Goal: Find specific page/section: Find specific page/section

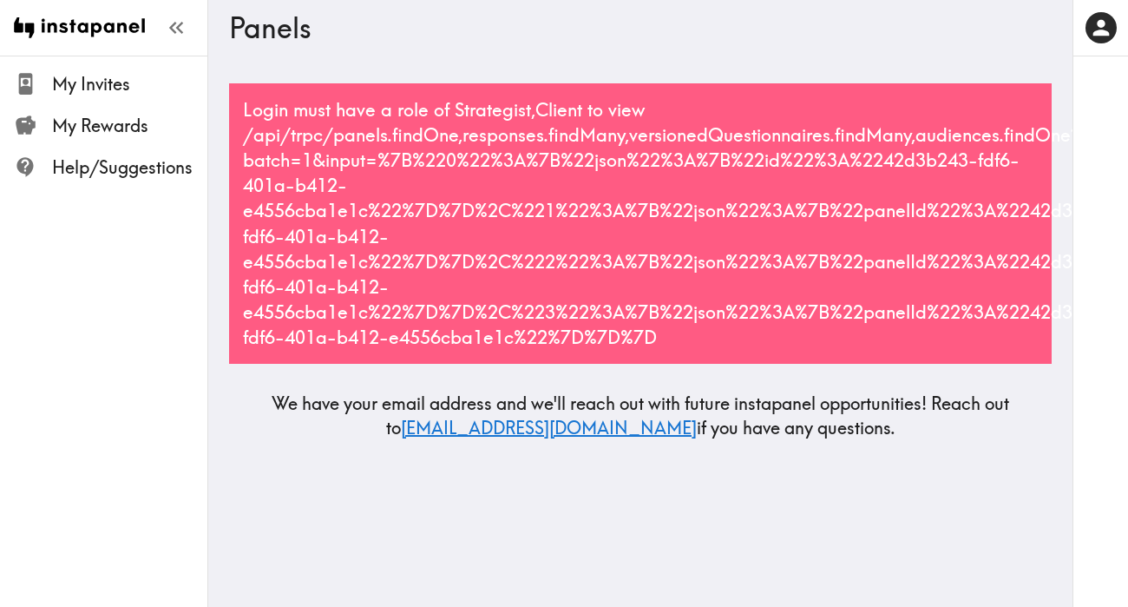
click at [312, 145] on div "Login must have a role of Strategist,Client to view /api/trpc/panels.findOne,re…" at bounding box center [640, 223] width 823 height 280
click at [564, 110] on div "Login must have a role of Strategist,Client to view /api/trpc/panels.findOne,re…" at bounding box center [640, 223] width 823 height 280
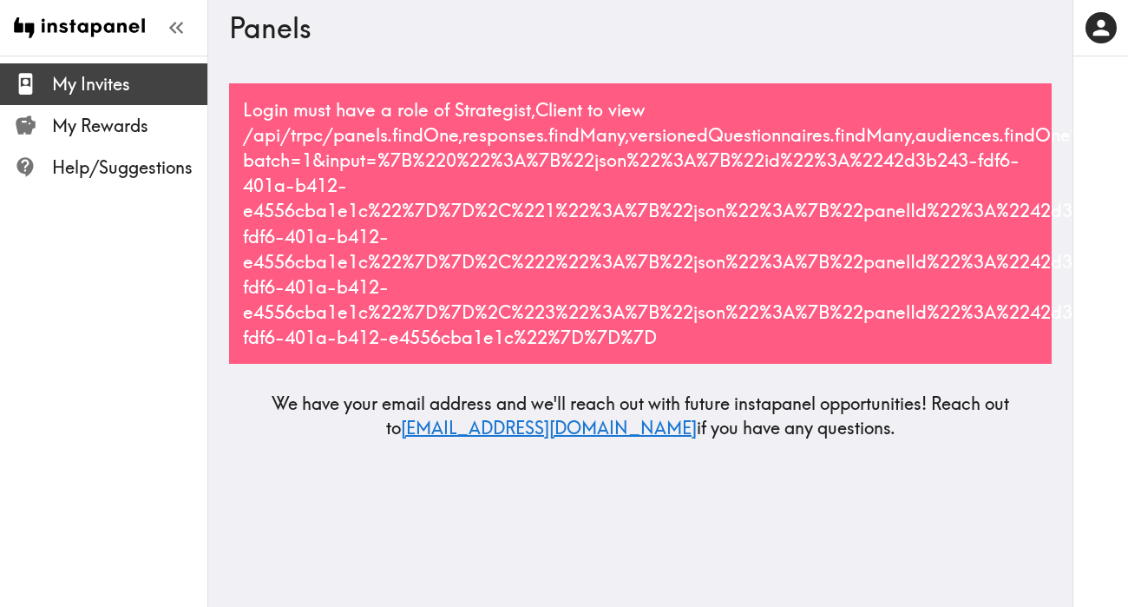
click at [157, 85] on span "My Invites" at bounding box center [129, 84] width 155 height 24
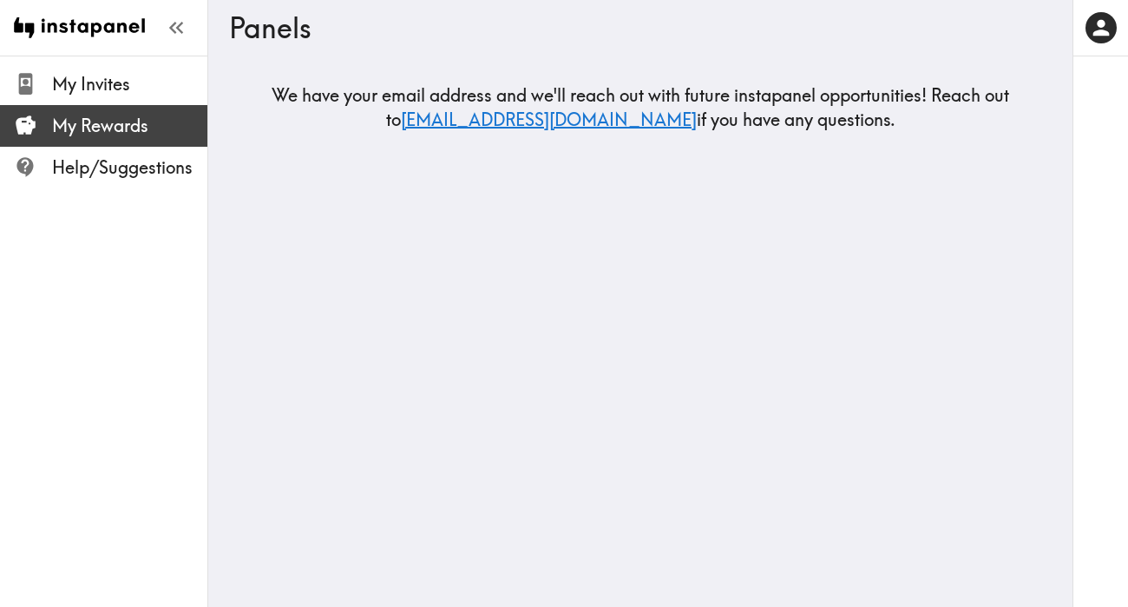
click at [142, 132] on span "My Rewards" at bounding box center [129, 126] width 155 height 24
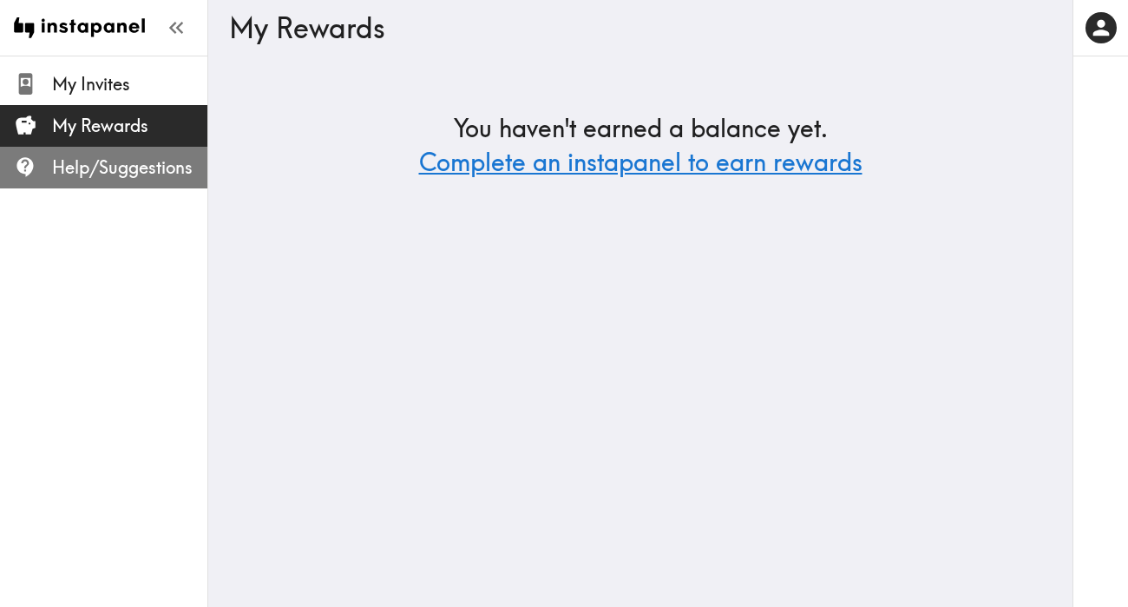
click at [133, 167] on span "Help/Suggestions" at bounding box center [129, 167] width 155 height 24
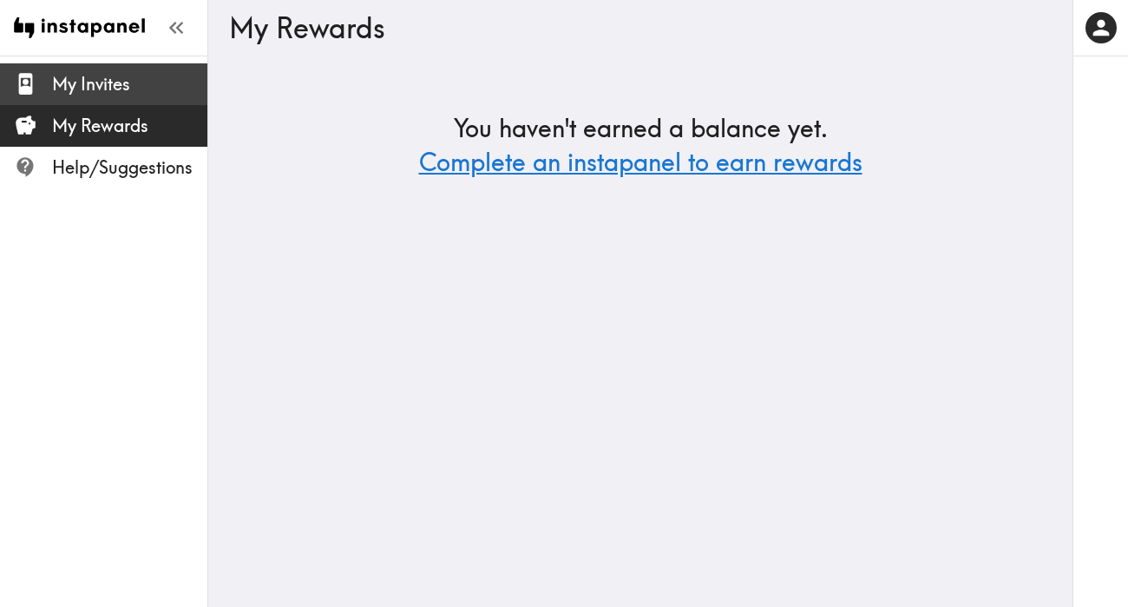
click at [99, 78] on span "My Invites" at bounding box center [129, 84] width 155 height 24
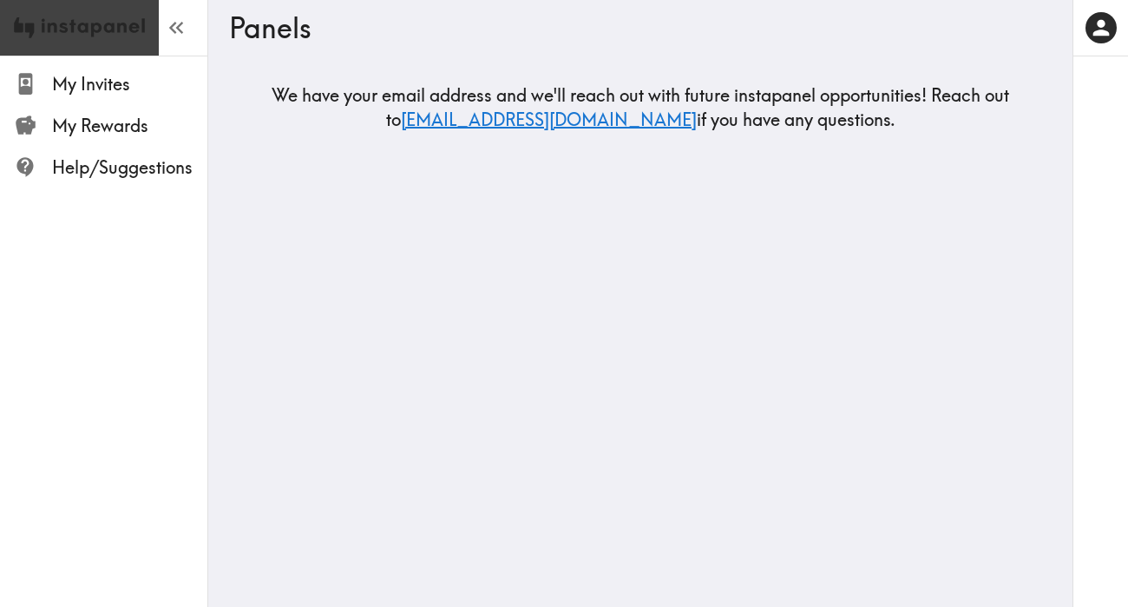
click at [134, 10] on img at bounding box center [79, 28] width 131 height 56
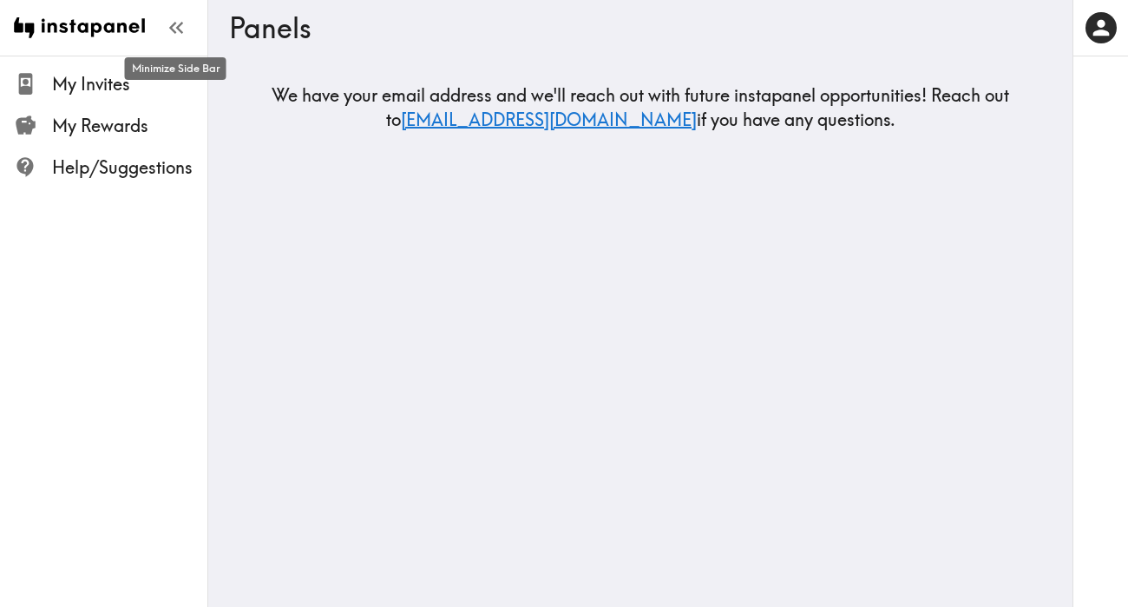
click at [174, 19] on icon "button" at bounding box center [175, 27] width 23 height 23
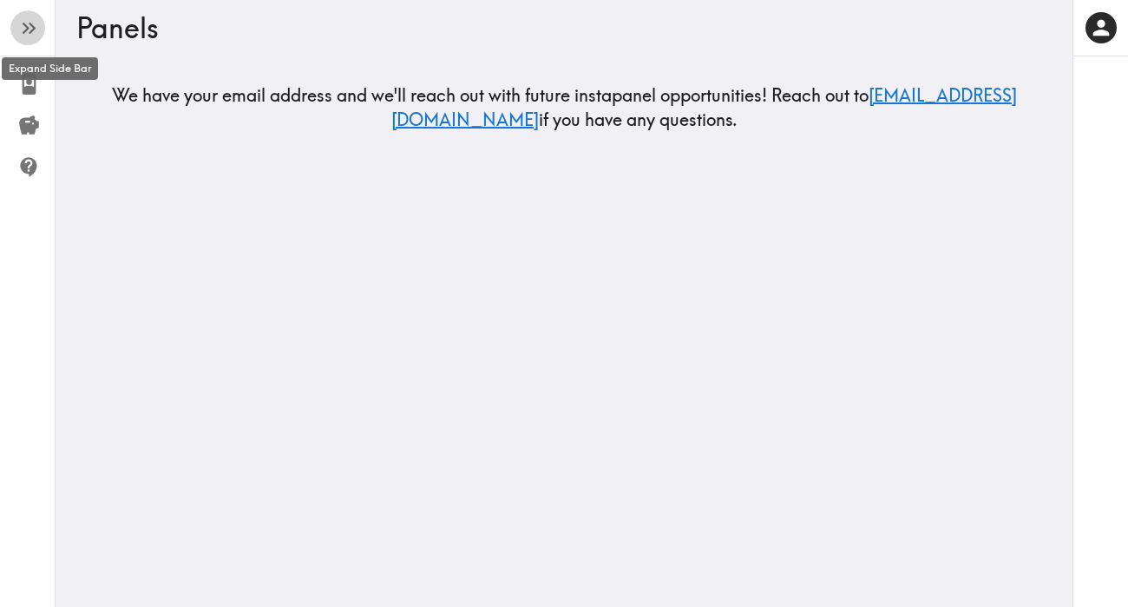
click at [25, 39] on icon "button" at bounding box center [28, 27] width 23 height 23
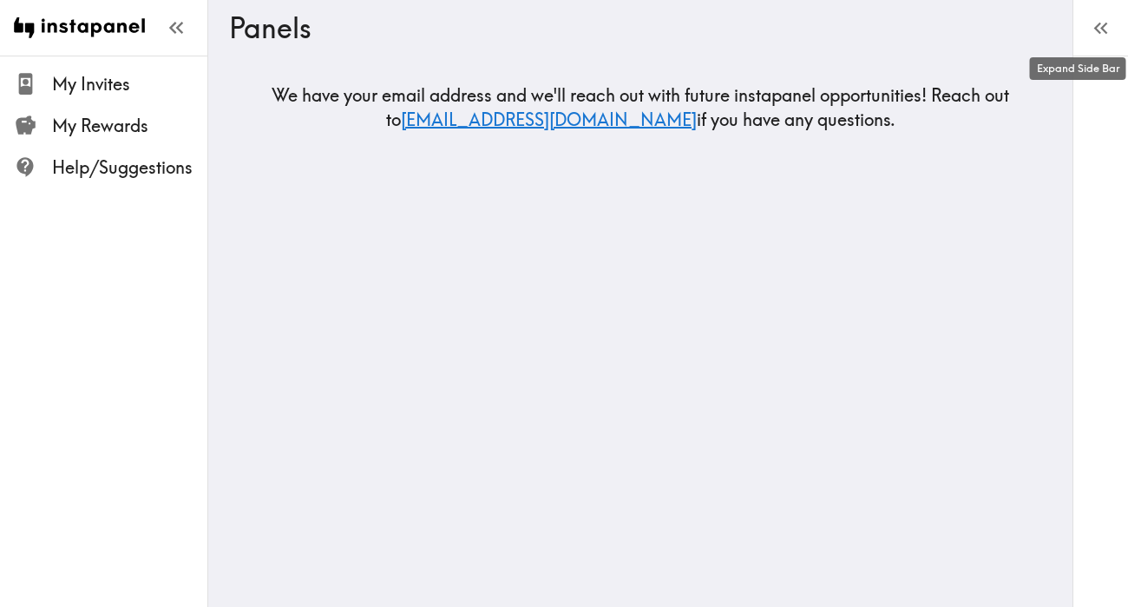
click at [1101, 38] on icon "button" at bounding box center [1100, 27] width 23 height 23
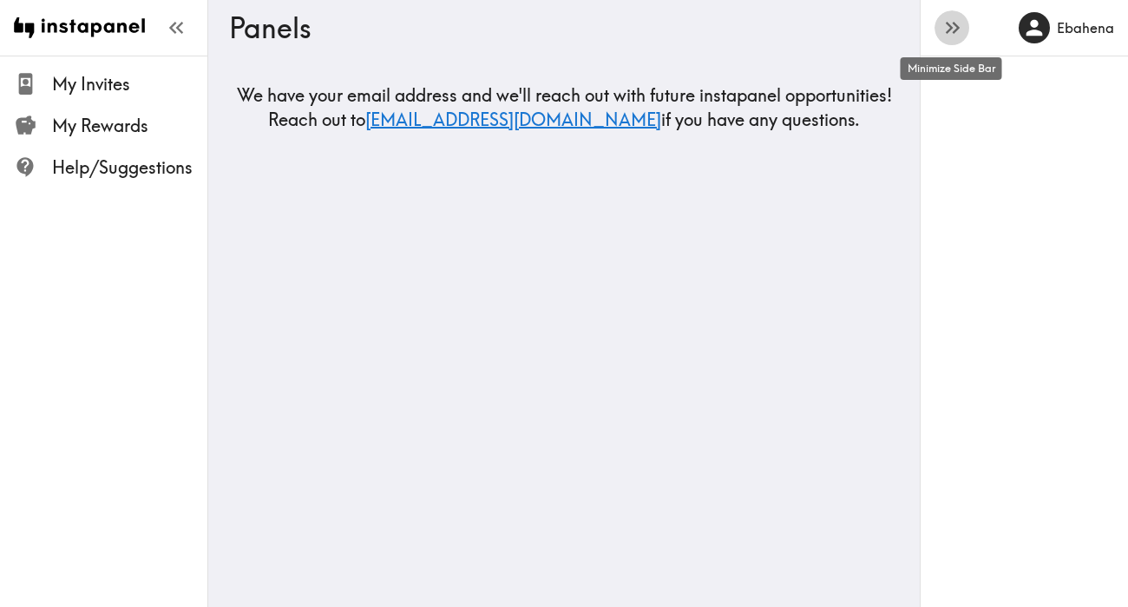
click at [953, 34] on icon "button" at bounding box center [952, 27] width 23 height 23
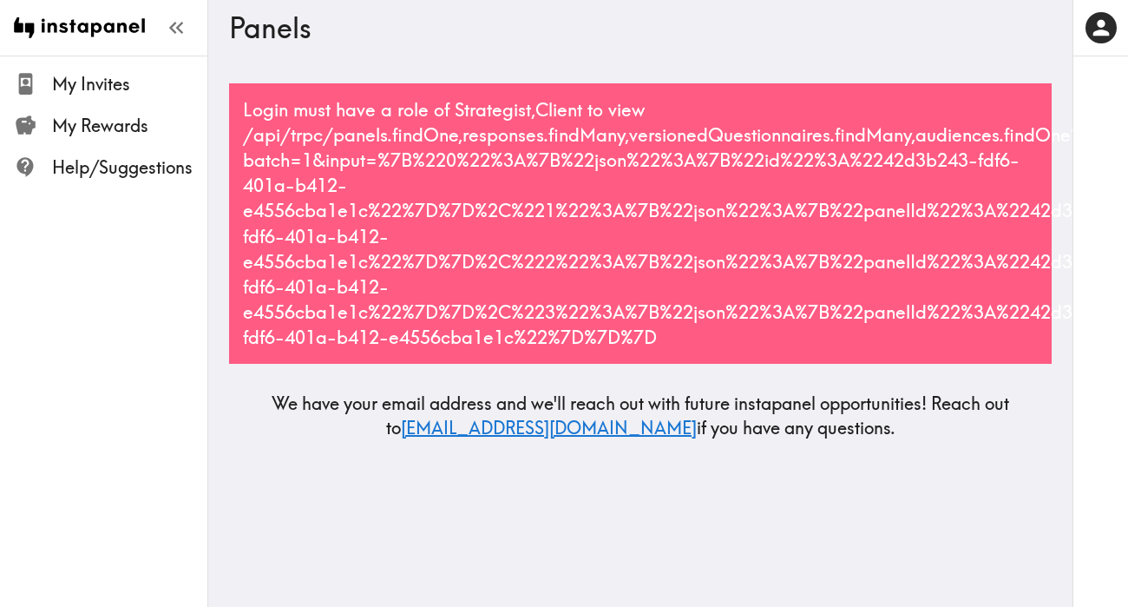
click at [521, 255] on div "Login must have a role of Strategist,Client to view /api/trpc/panels.findOne,re…" at bounding box center [640, 223] width 823 height 280
click at [572, 113] on div "Login must have a role of Strategist,Client to view /api/trpc/panels.findOne,re…" at bounding box center [640, 223] width 823 height 280
click at [626, 134] on div "Login must have a role of Strategist,Client to view /api/trpc/panels.findOne,re…" at bounding box center [640, 223] width 823 height 280
click at [689, 131] on div "Login must have a role of Strategist,Client to view /api/trpc/panels.findOne,re…" at bounding box center [640, 223] width 823 height 280
click at [508, 236] on div "Login must have a role of Strategist,Client to view /api/trpc/panels.findOne,re…" at bounding box center [640, 223] width 823 height 280
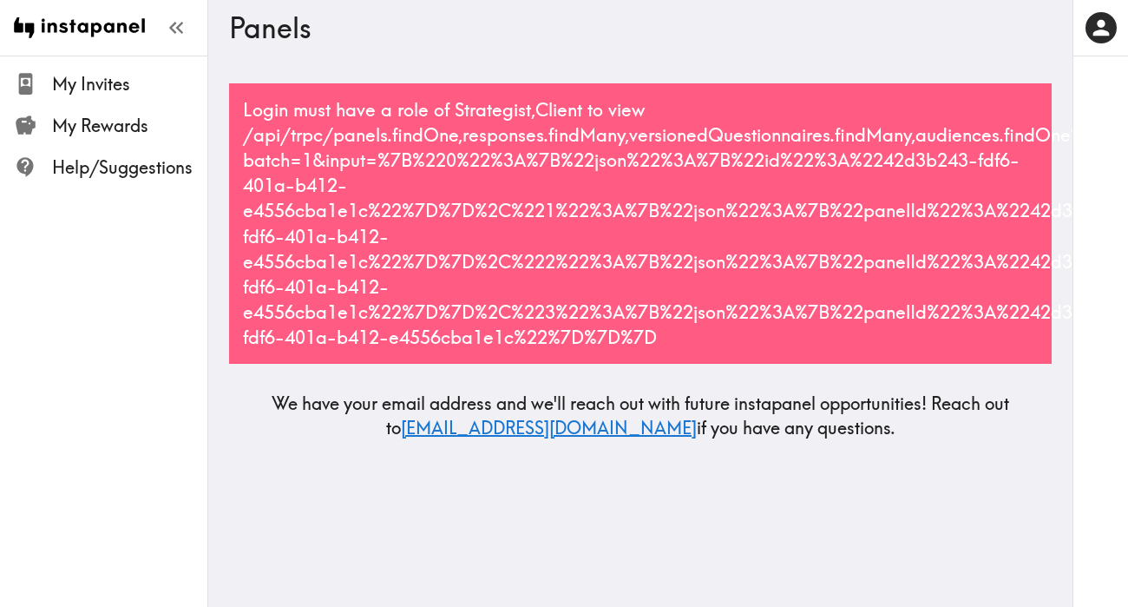
click at [604, 333] on div "Login must have a role of Strategist,Client to view /api/trpc/panels.findOne,re…" at bounding box center [640, 223] width 823 height 280
click at [486, 116] on div "Login must have a role of Strategist,Client to view /api/trpc/panels.findOne,re…" at bounding box center [640, 223] width 823 height 280
click at [547, 105] on div "Login must have a role of Strategist,Client to view /api/trpc/panels.findOne,re…" at bounding box center [640, 223] width 823 height 280
click at [1087, 21] on button "button" at bounding box center [1101, 27] width 35 height 35
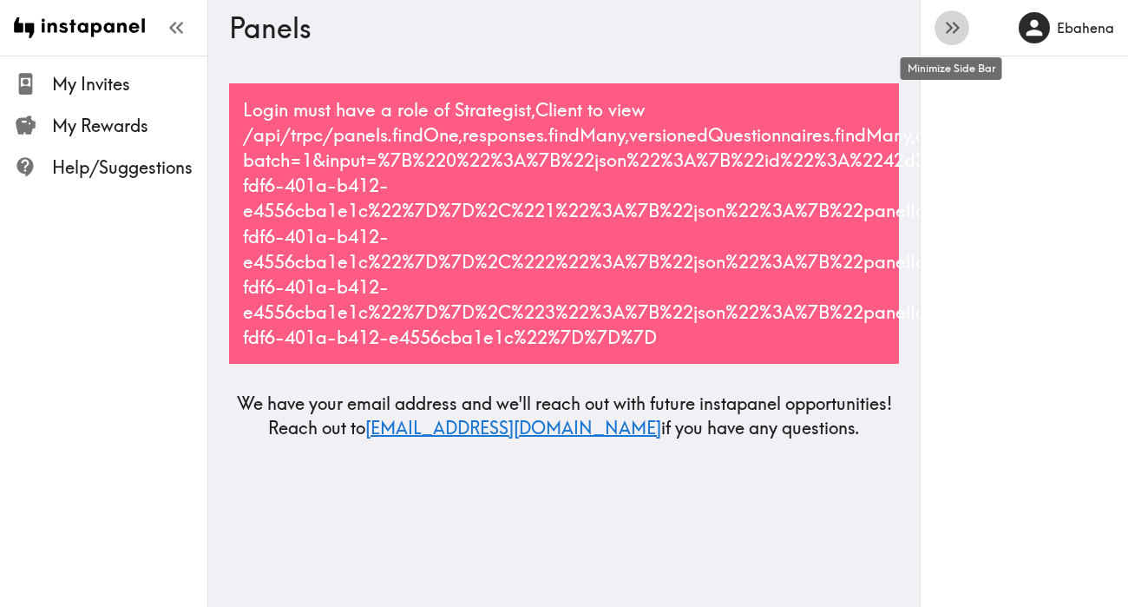
click at [958, 23] on icon "button" at bounding box center [952, 27] width 23 height 23
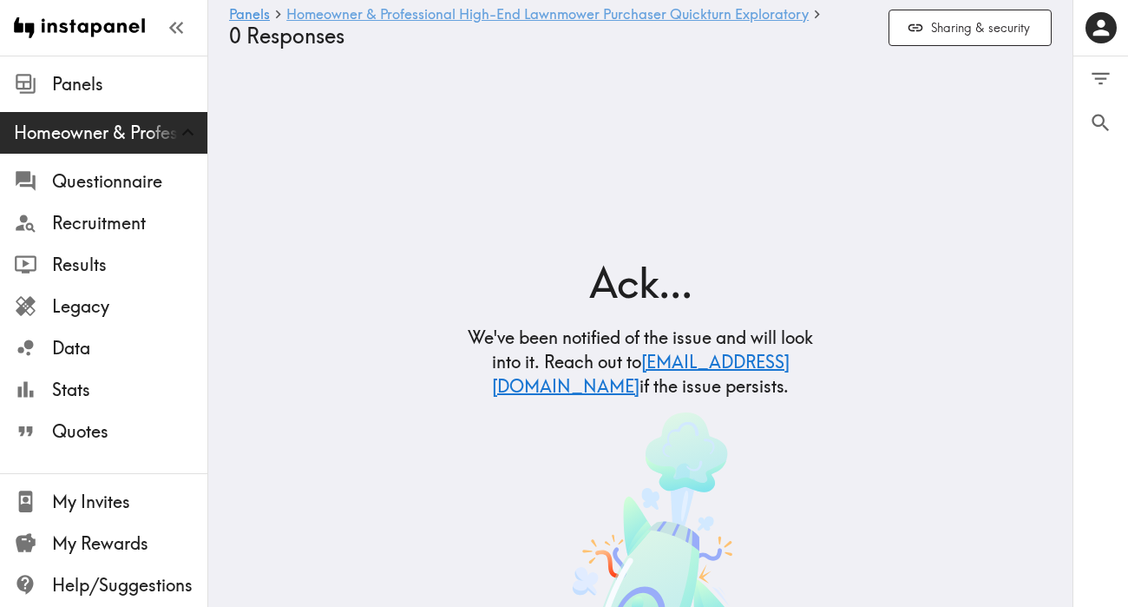
click at [480, 16] on link "Homeowner & Professional High-End Lawnmower Purchaser Quickturn Exploratory" at bounding box center [547, 15] width 522 height 16
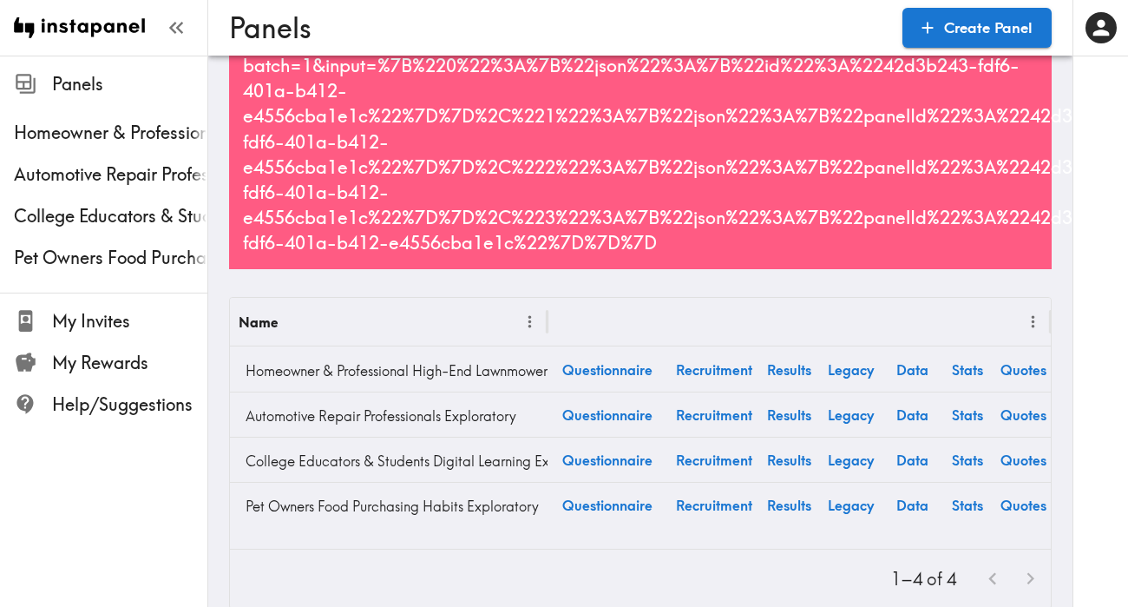
scroll to position [110, 0]
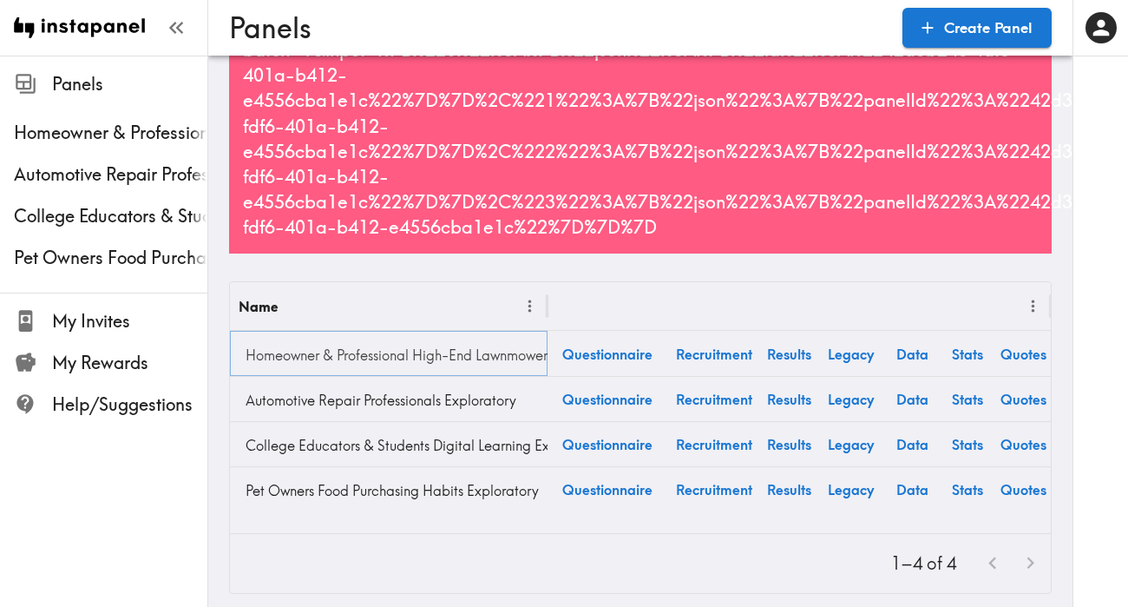
click at [322, 349] on link "Homeowner & Professional High-End Lawnmower Purchaser Quickturn Exploratory" at bounding box center [389, 355] width 300 height 35
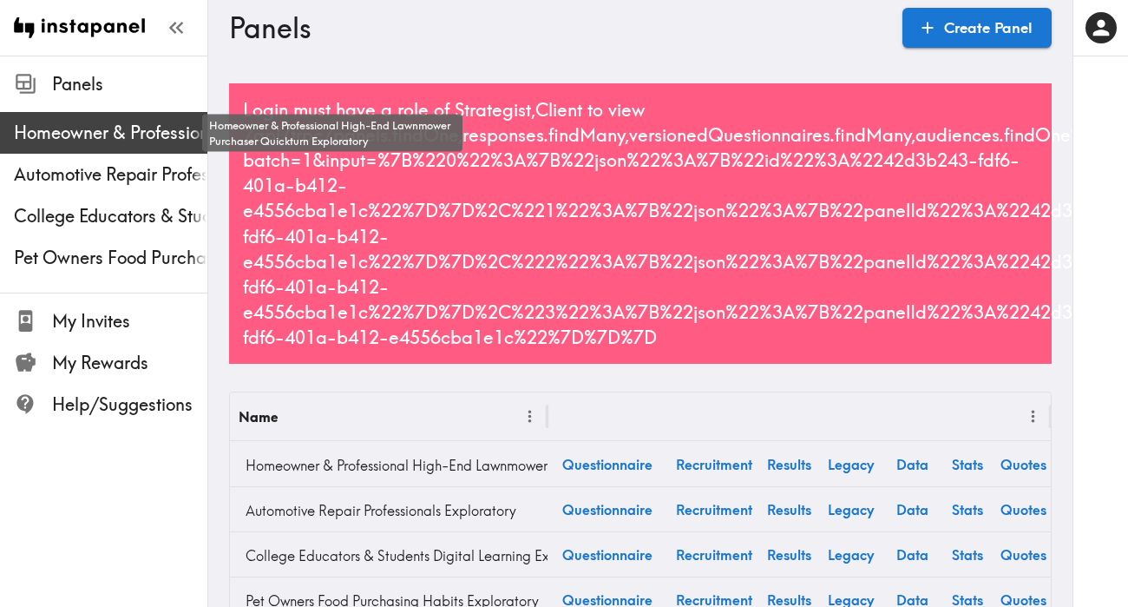
click at [118, 129] on span "Homeowner & Professional High-End Lawnmower Purchaser Quickturn Exploratory" at bounding box center [110, 133] width 193 height 24
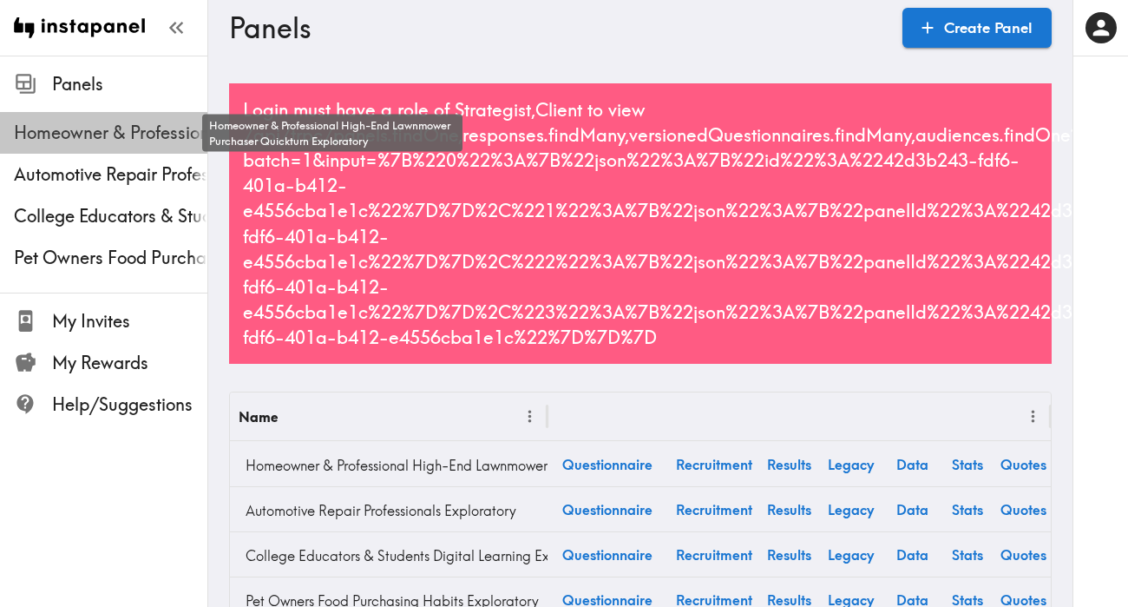
click at [118, 129] on span "Homeowner & Professional High-End Lawnmower Purchaser Quickturn Exploratory" at bounding box center [110, 133] width 193 height 24
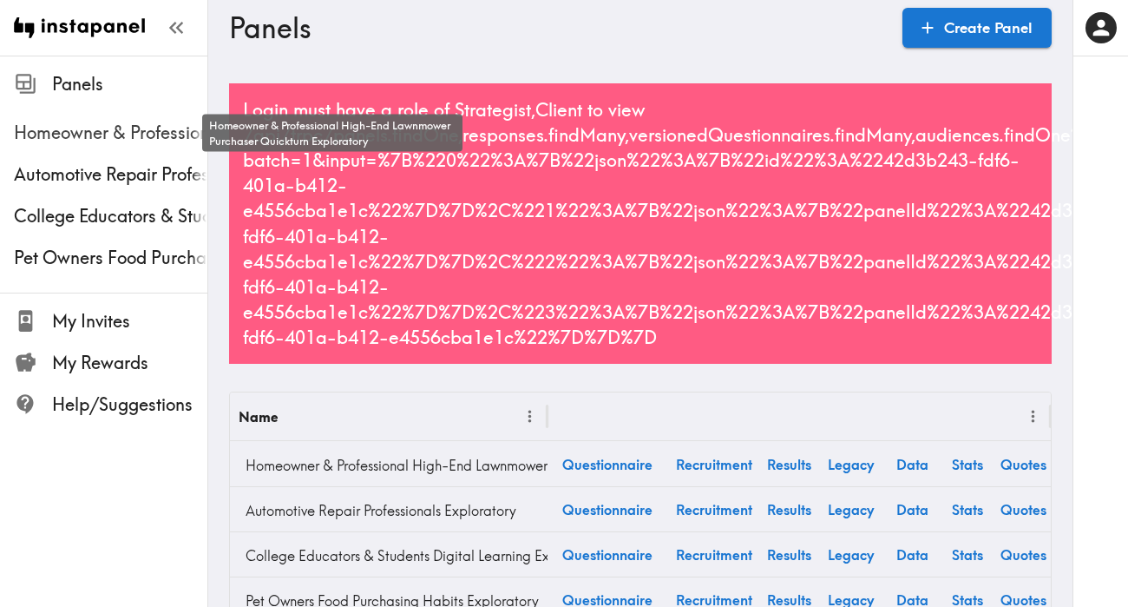
click at [118, 129] on span "Homeowner & Professional High-End Lawnmower Purchaser Quickturn Exploratory" at bounding box center [110, 133] width 193 height 24
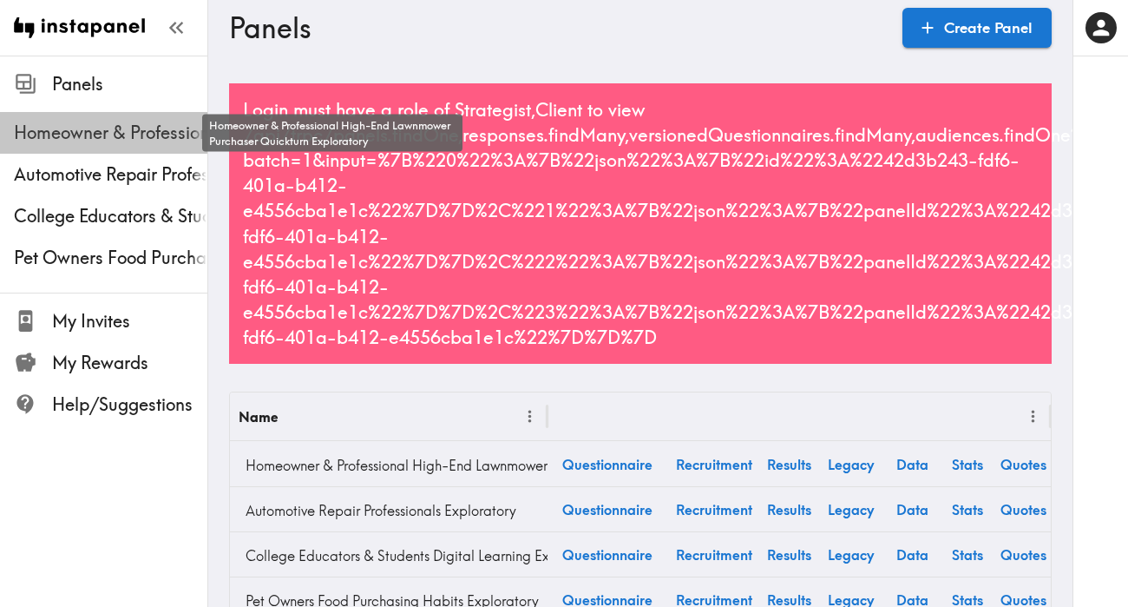
click at [118, 129] on span "Homeowner & Professional High-End Lawnmower Purchaser Quickturn Exploratory" at bounding box center [110, 133] width 193 height 24
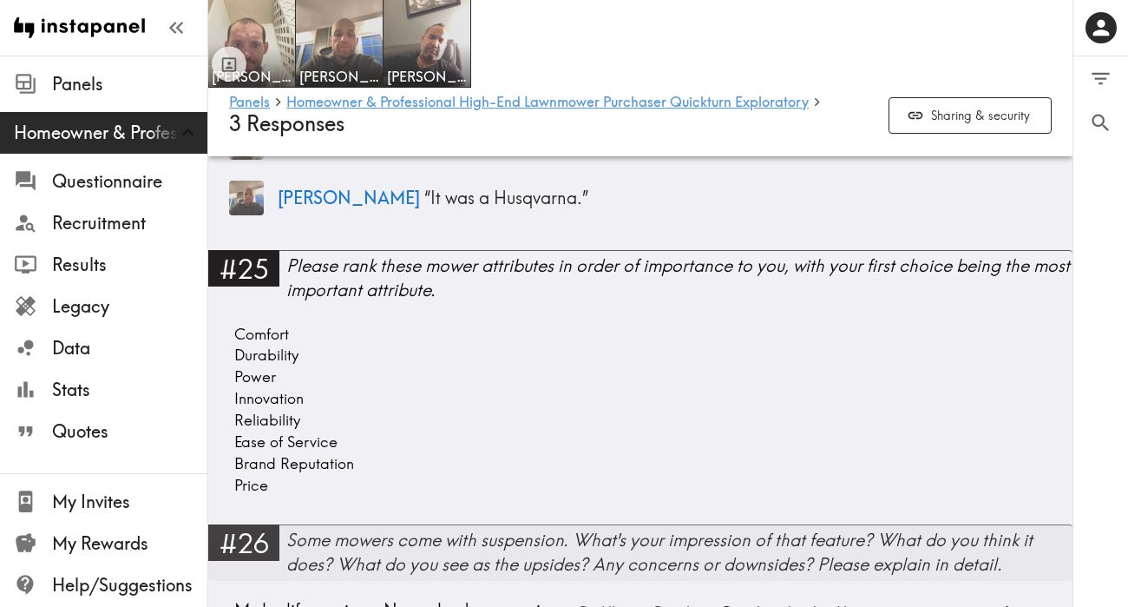
scroll to position [7110, 0]
